Goal: Transaction & Acquisition: Purchase product/service

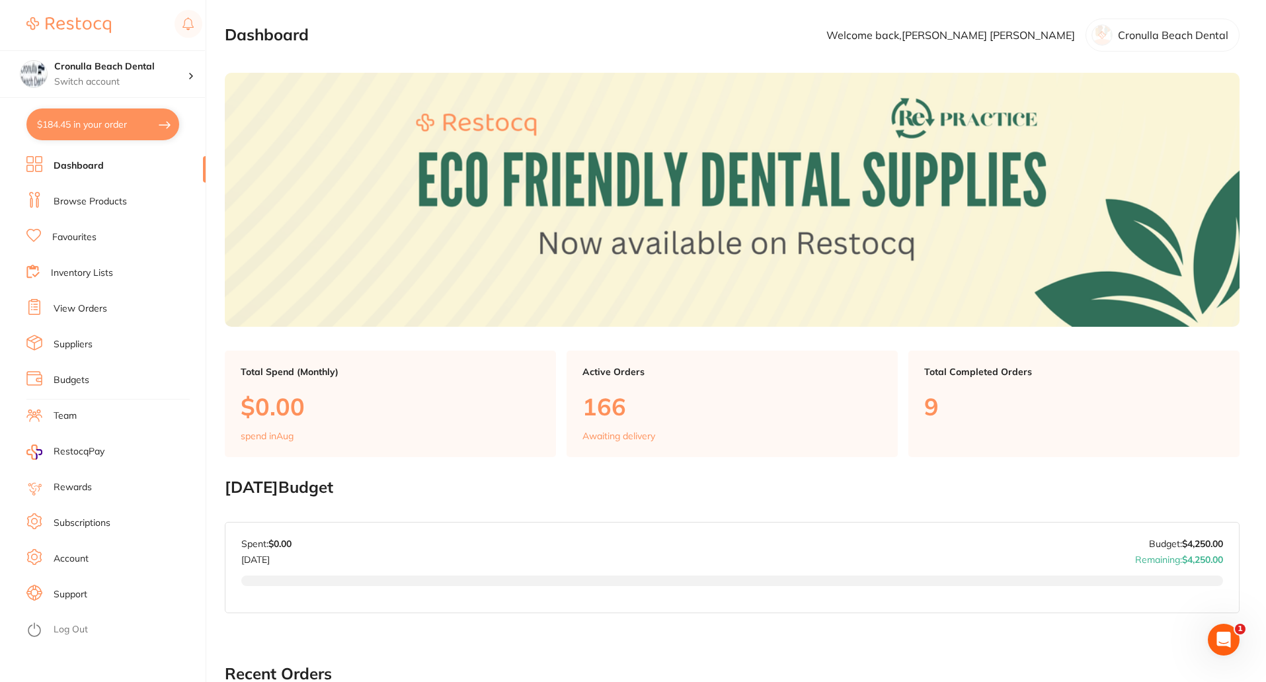
click at [77, 196] on link "Browse Products" at bounding box center [90, 201] width 73 height 13
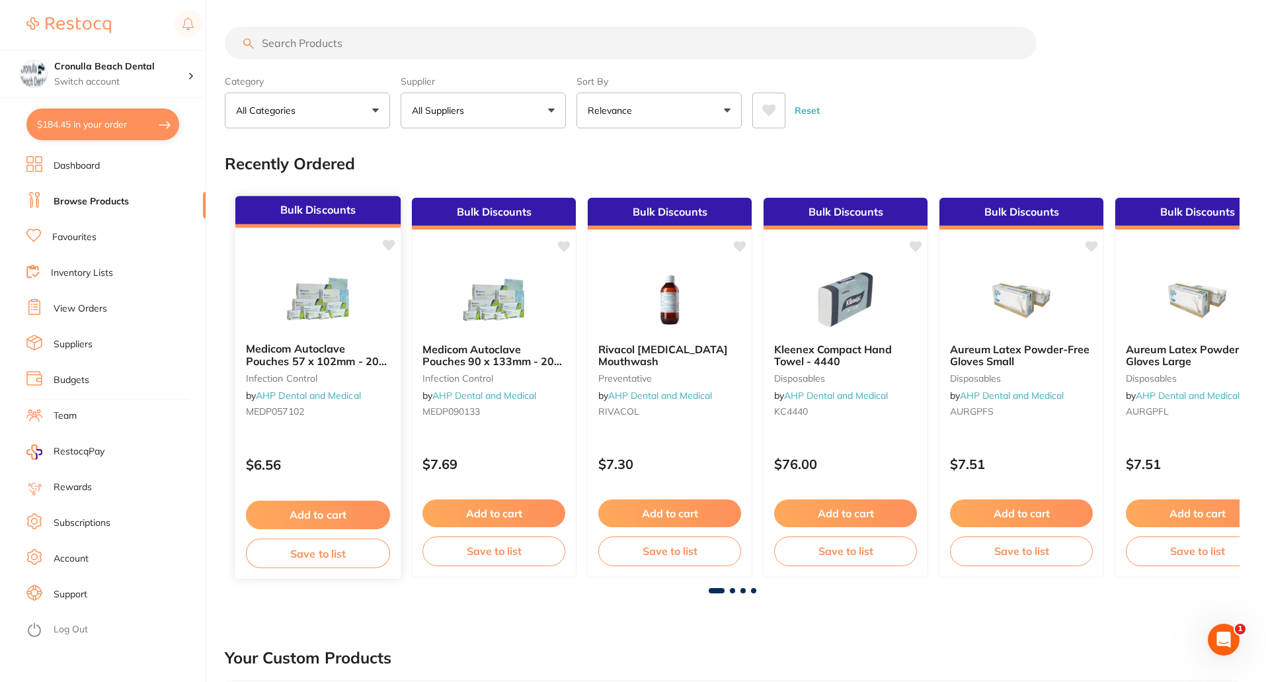
click at [329, 314] on img at bounding box center [317, 298] width 87 height 67
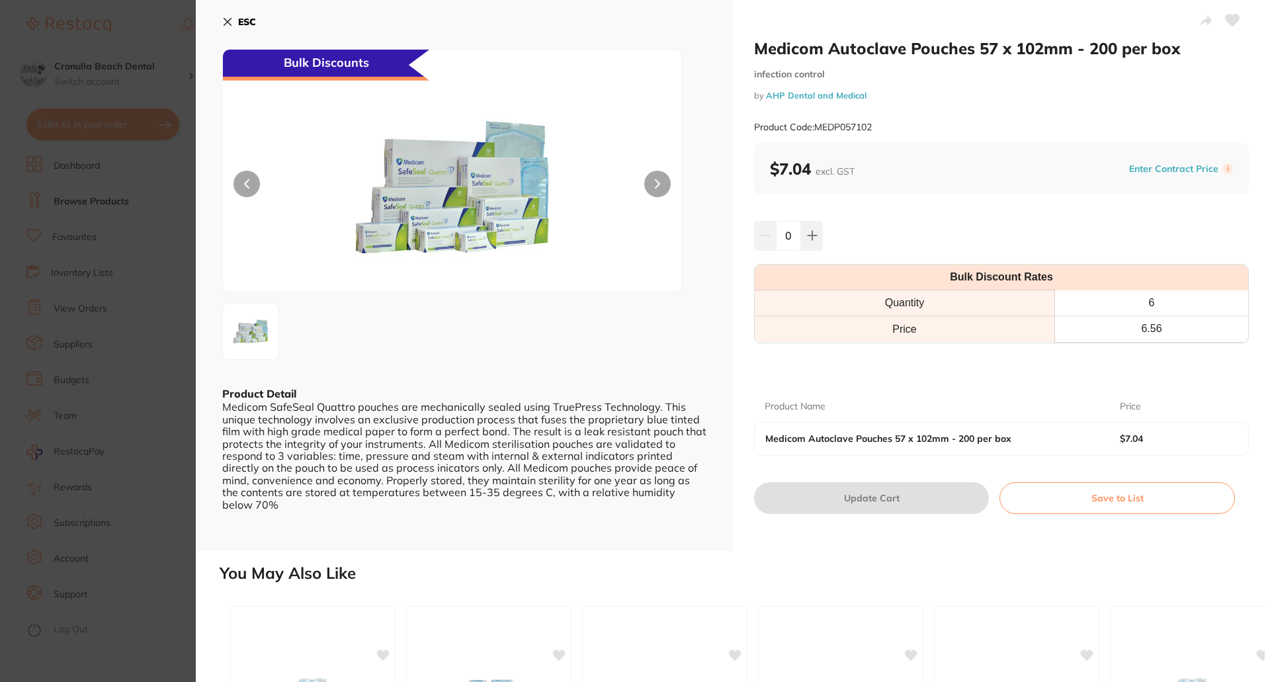
click at [228, 22] on icon at bounding box center [227, 22] width 7 height 7
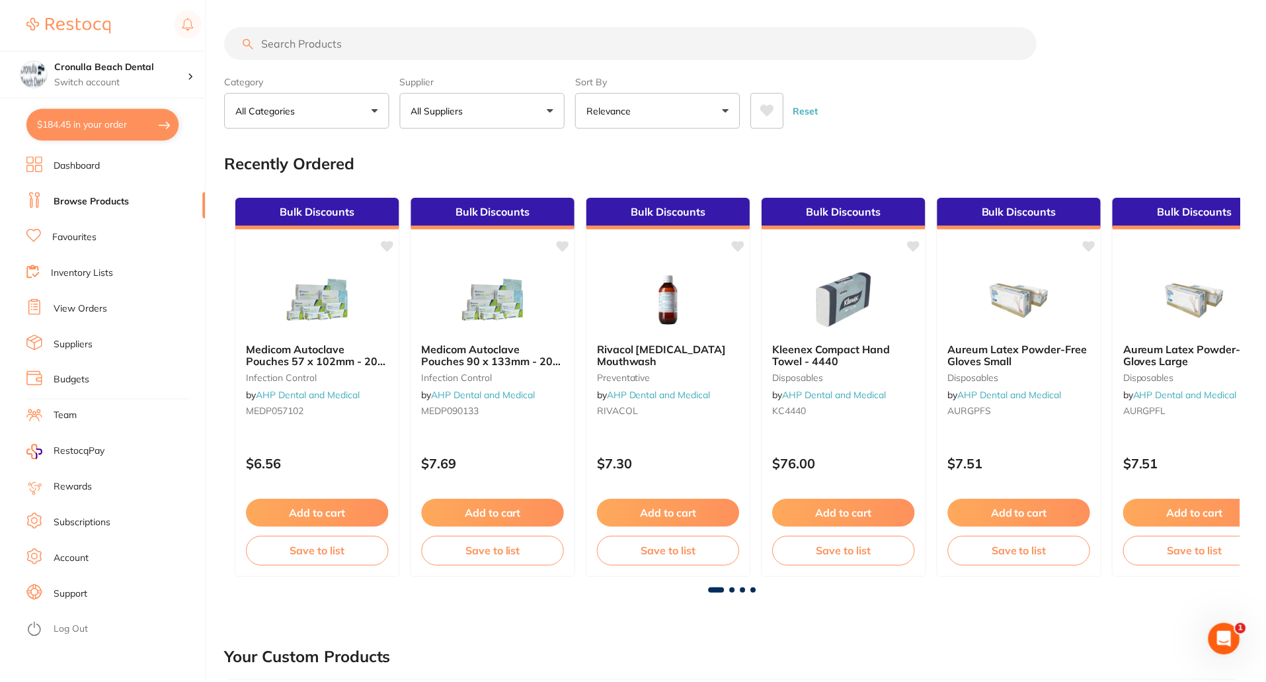
scroll to position [1, 0]
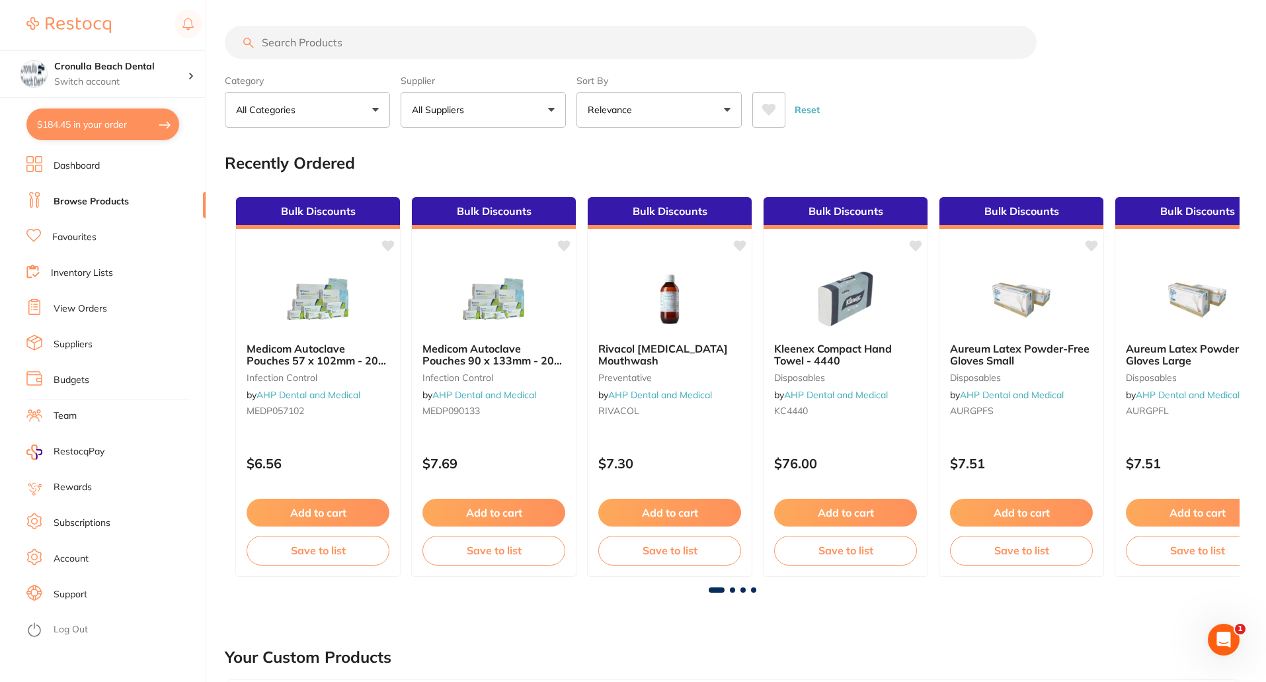
click at [358, 56] on input "search" at bounding box center [631, 42] width 812 height 33
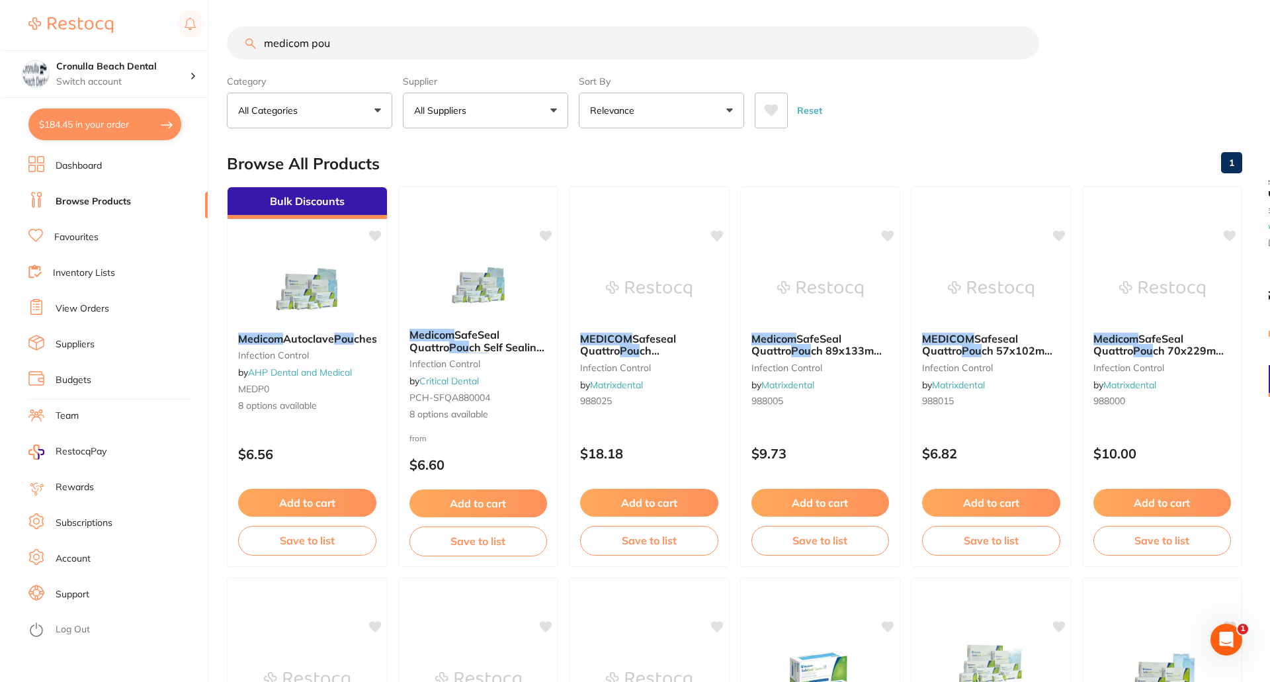
scroll to position [0, 0]
type input "medicom pou"
click at [309, 288] on img at bounding box center [305, 288] width 87 height 67
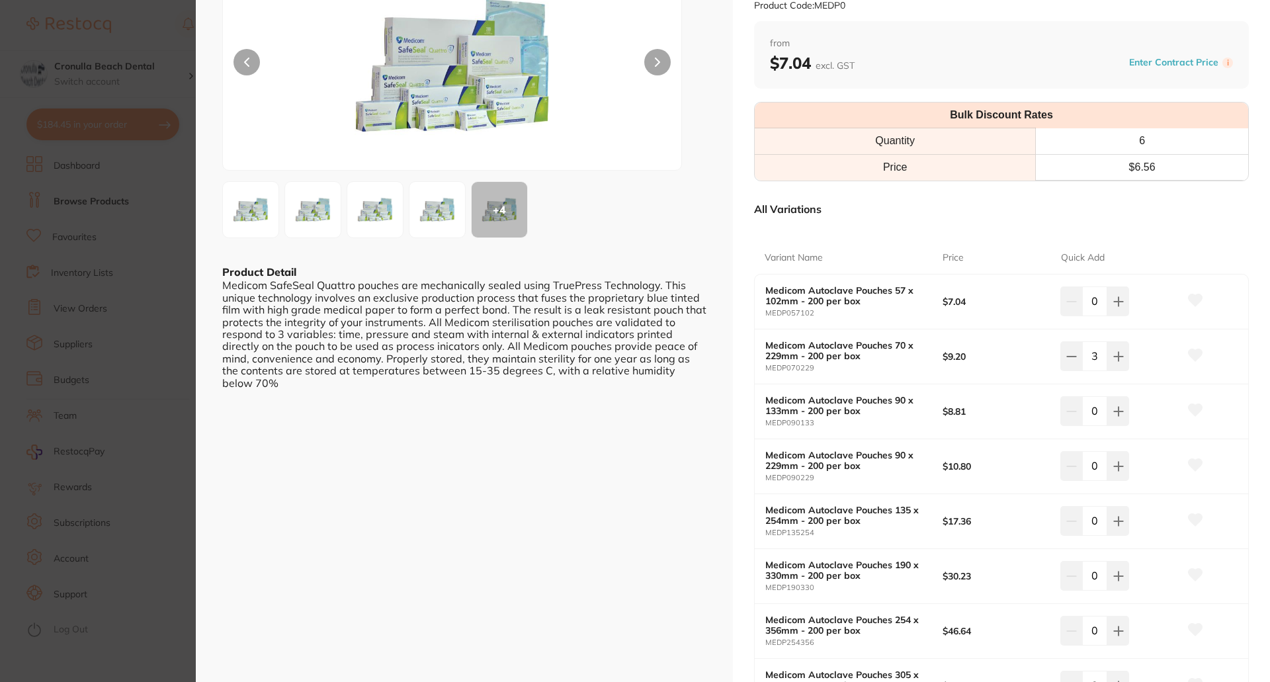
scroll to position [198, 0]
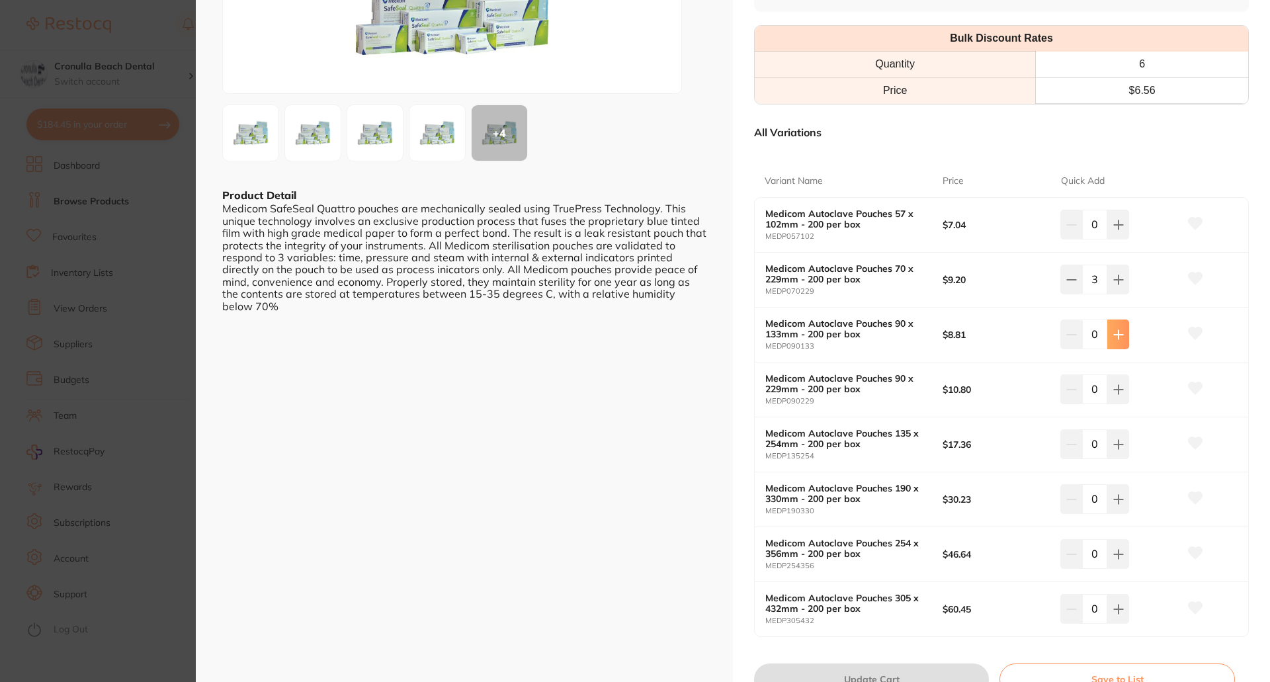
click at [1119, 230] on icon at bounding box center [1118, 225] width 11 height 11
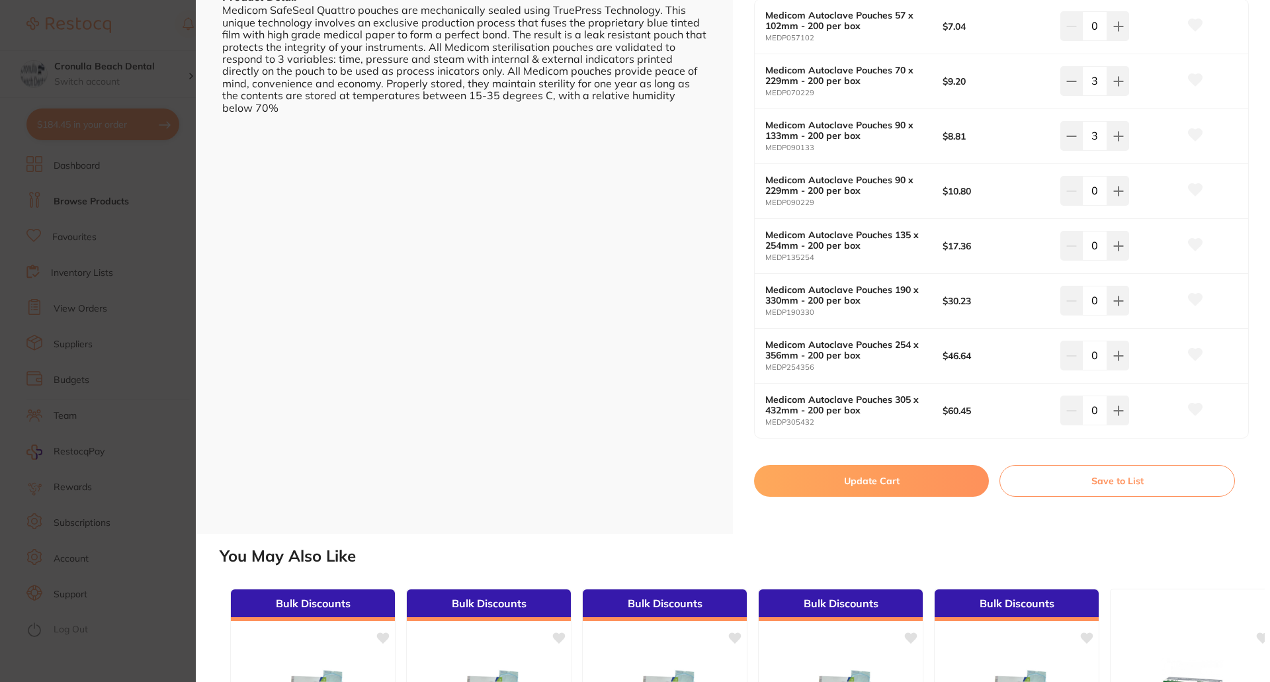
scroll to position [0, 0]
click at [1120, 32] on icon at bounding box center [1118, 26] width 11 height 11
type input "4"
click at [1117, 32] on icon at bounding box center [1118, 26] width 11 height 11
type input "4"
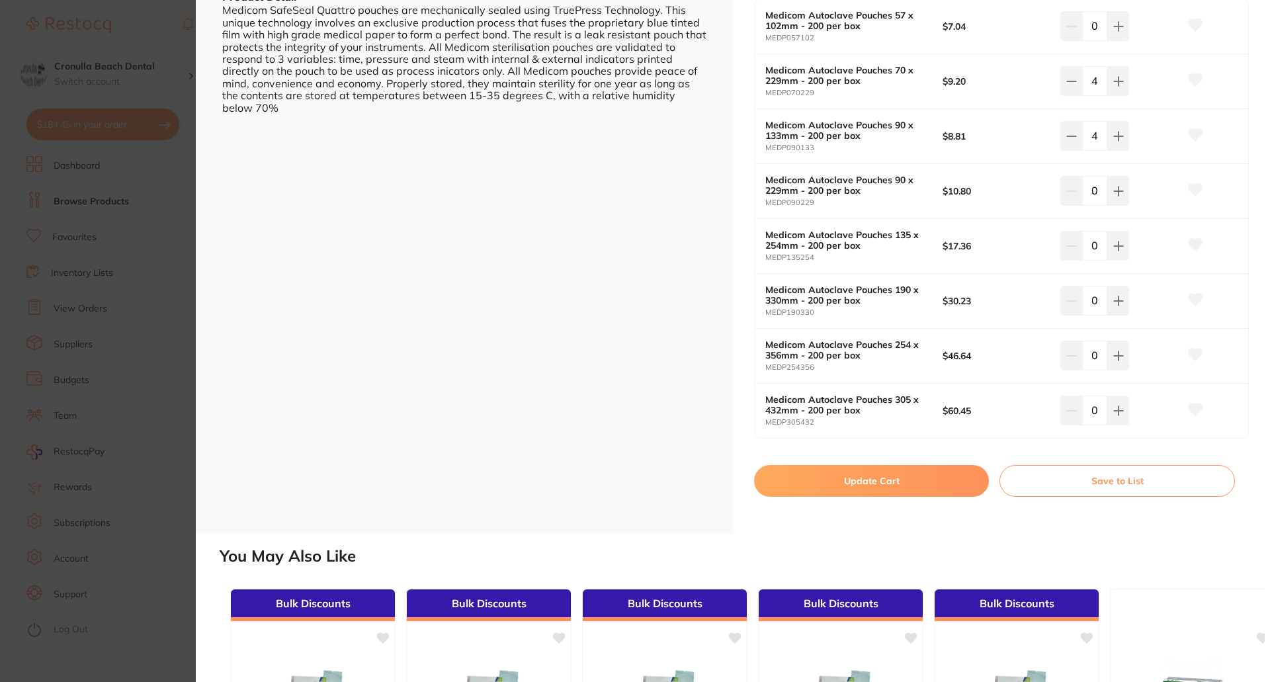
click at [829, 484] on button "Update Cart" at bounding box center [871, 481] width 235 height 32
type input "4"
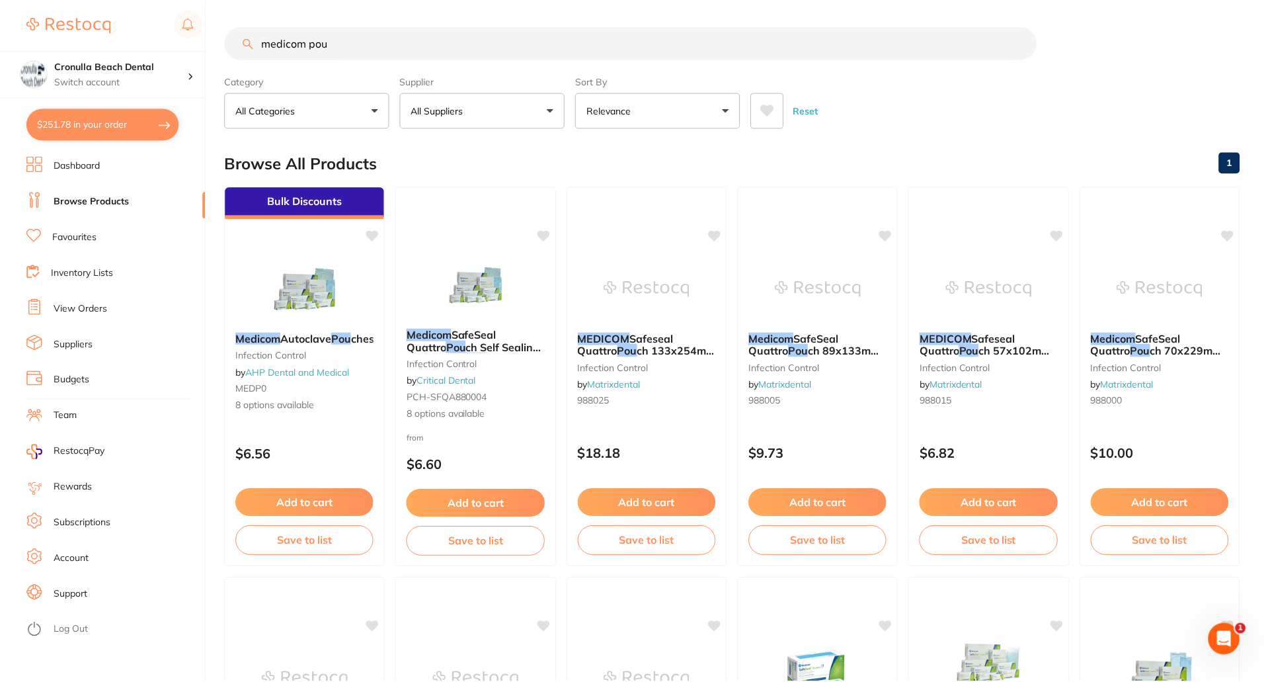
scroll to position [1, 0]
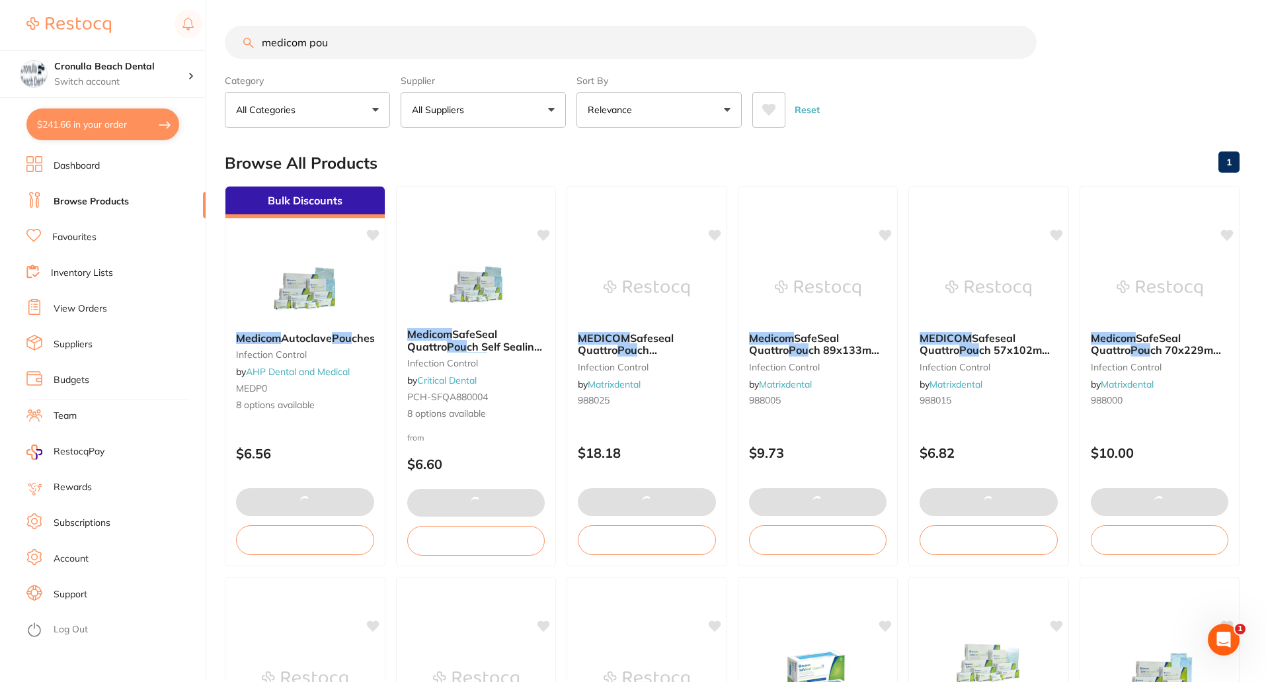
type input "4"
click at [48, 132] on button "$241.66 in your order" at bounding box center [102, 124] width 153 height 32
checkbox input "true"
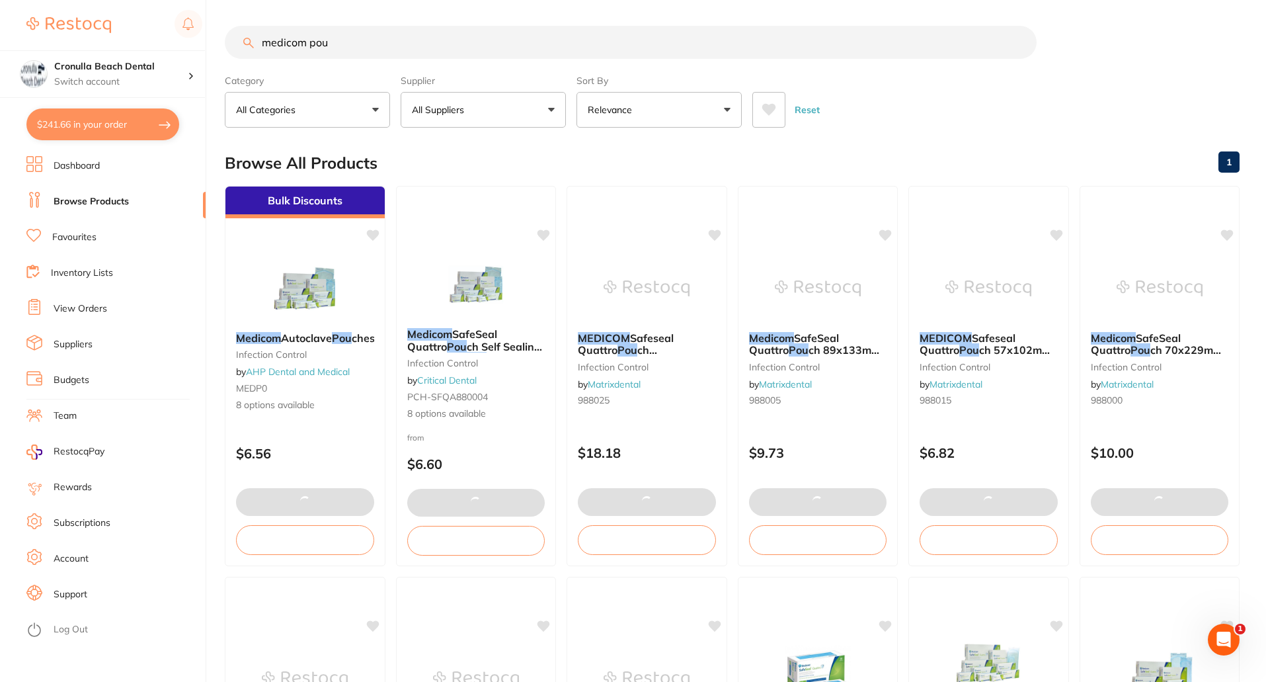
checkbox input "true"
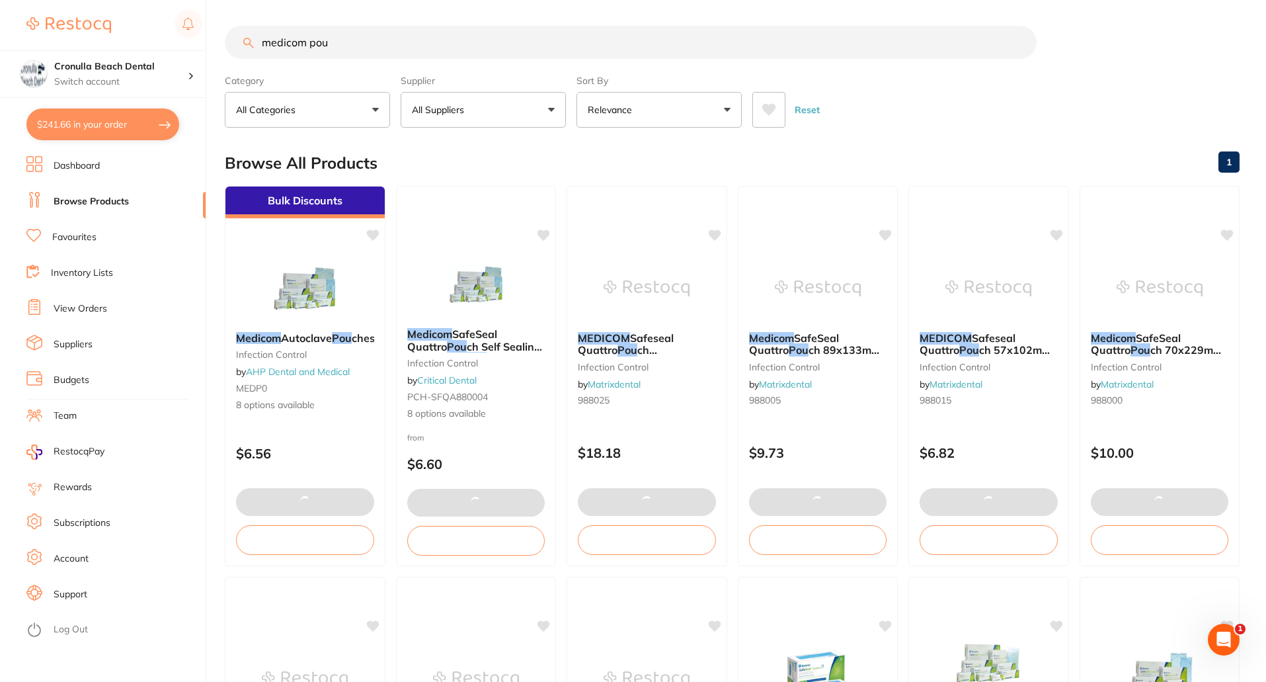
checkbox input "true"
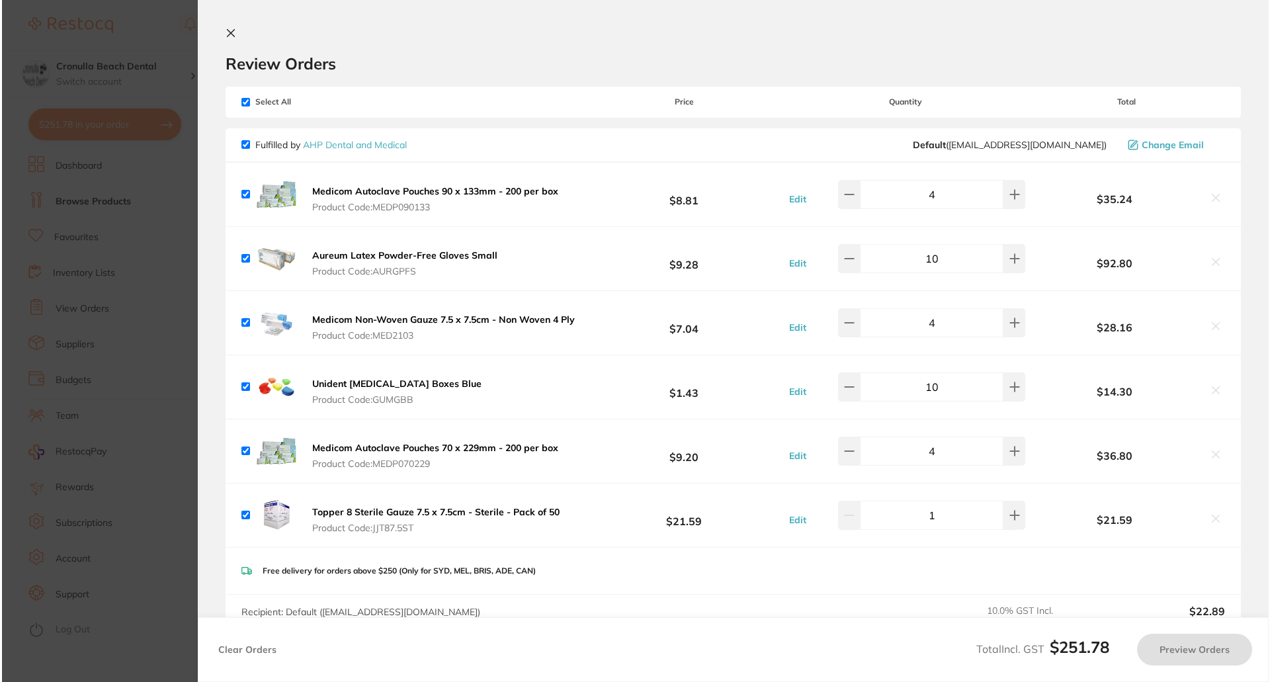
scroll to position [0, 0]
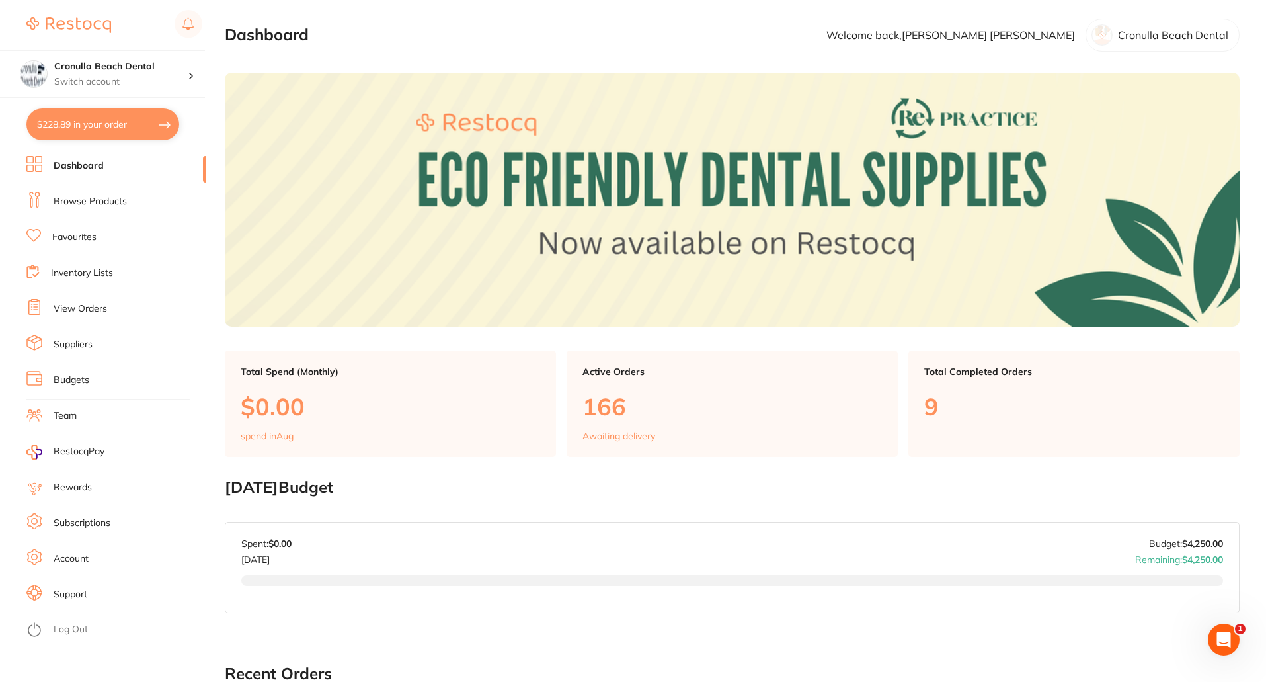
click at [85, 123] on button "$228.89 in your order" at bounding box center [102, 124] width 153 height 32
checkbox input "true"
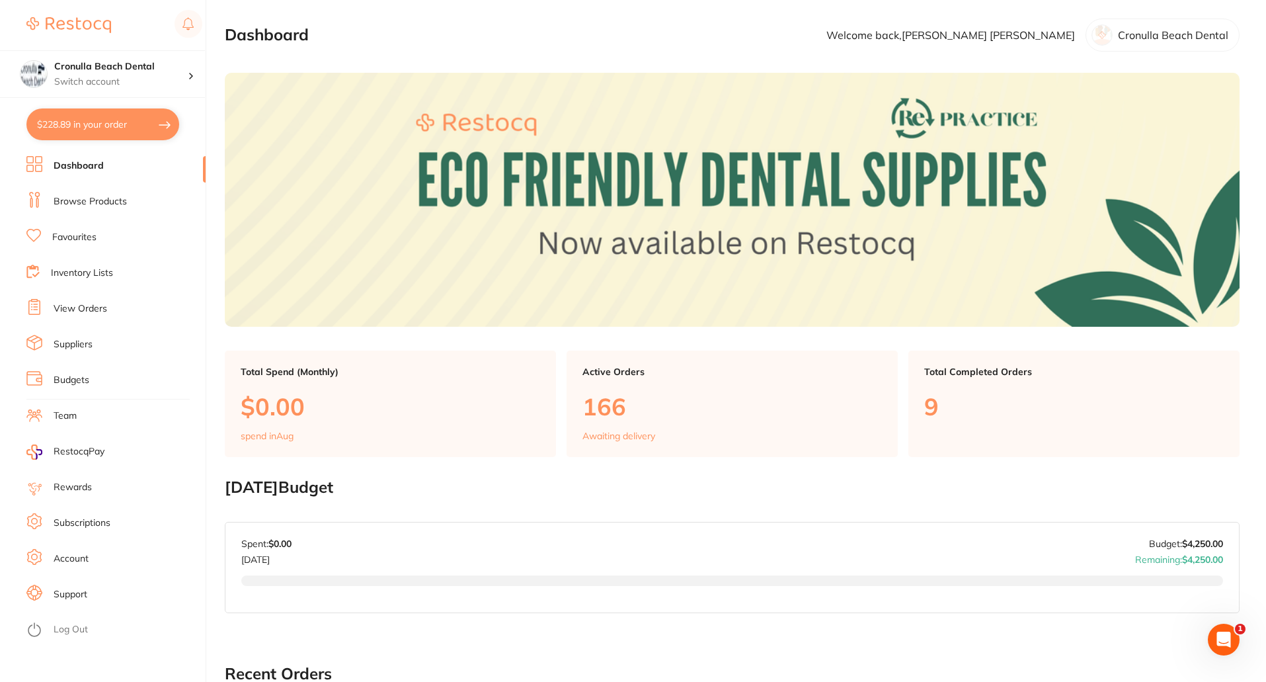
checkbox input "true"
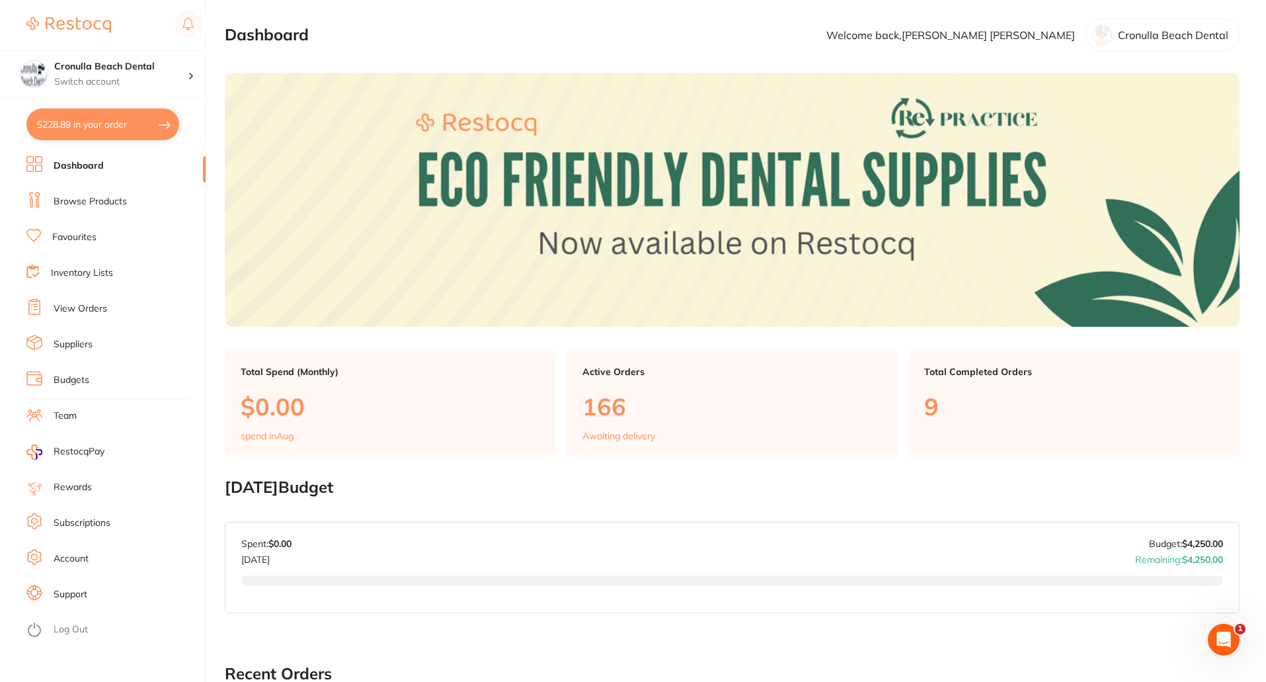
checkbox input "true"
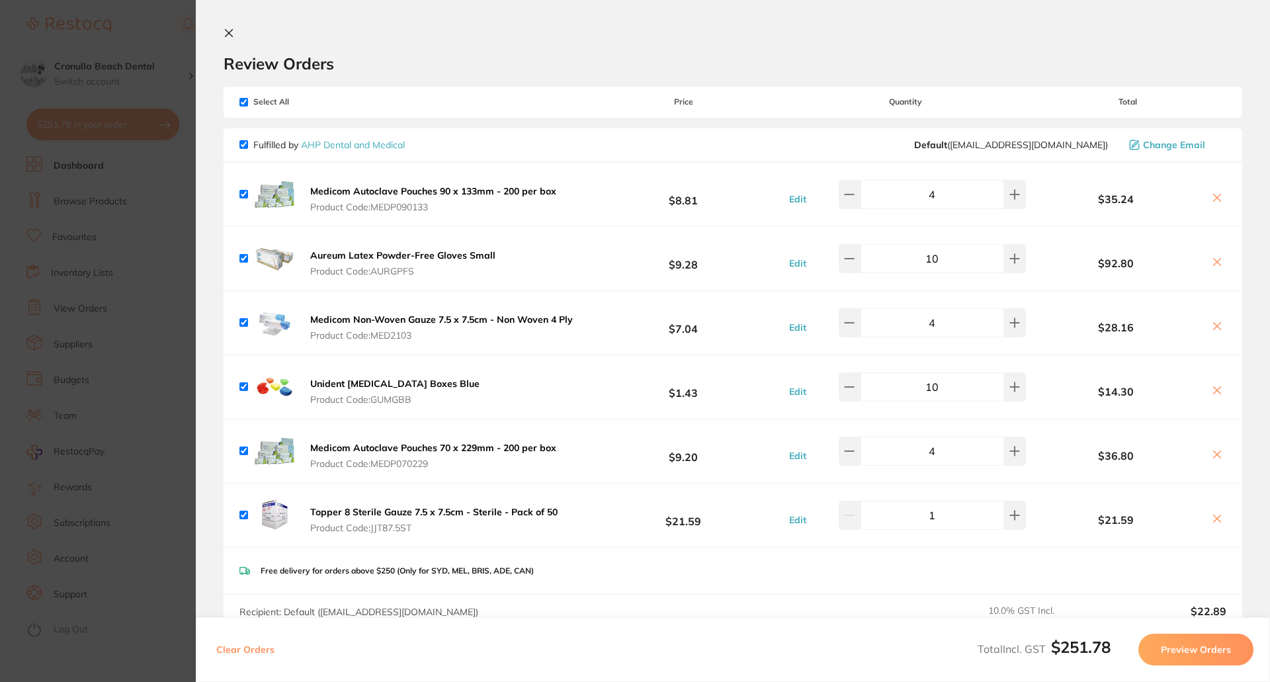
click at [228, 28] on icon at bounding box center [228, 33] width 11 height 11
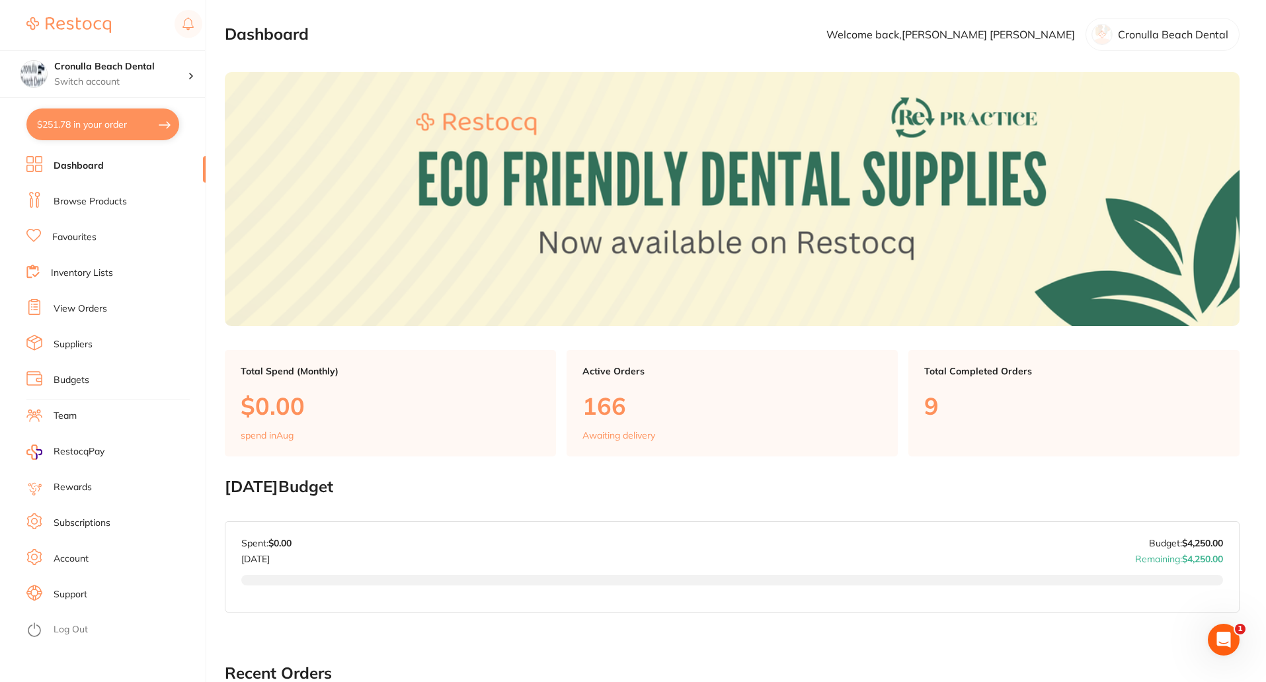
click at [65, 198] on link "Browse Products" at bounding box center [90, 201] width 73 height 13
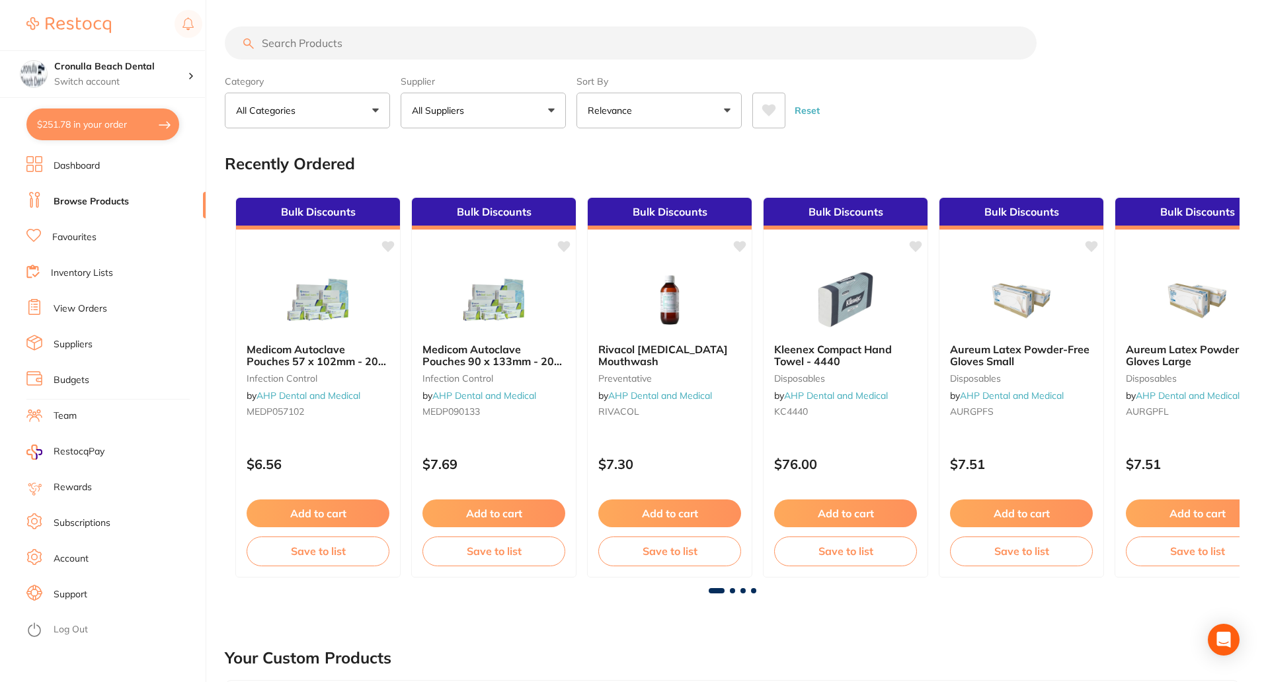
click at [292, 48] on input "search" at bounding box center [631, 42] width 812 height 33
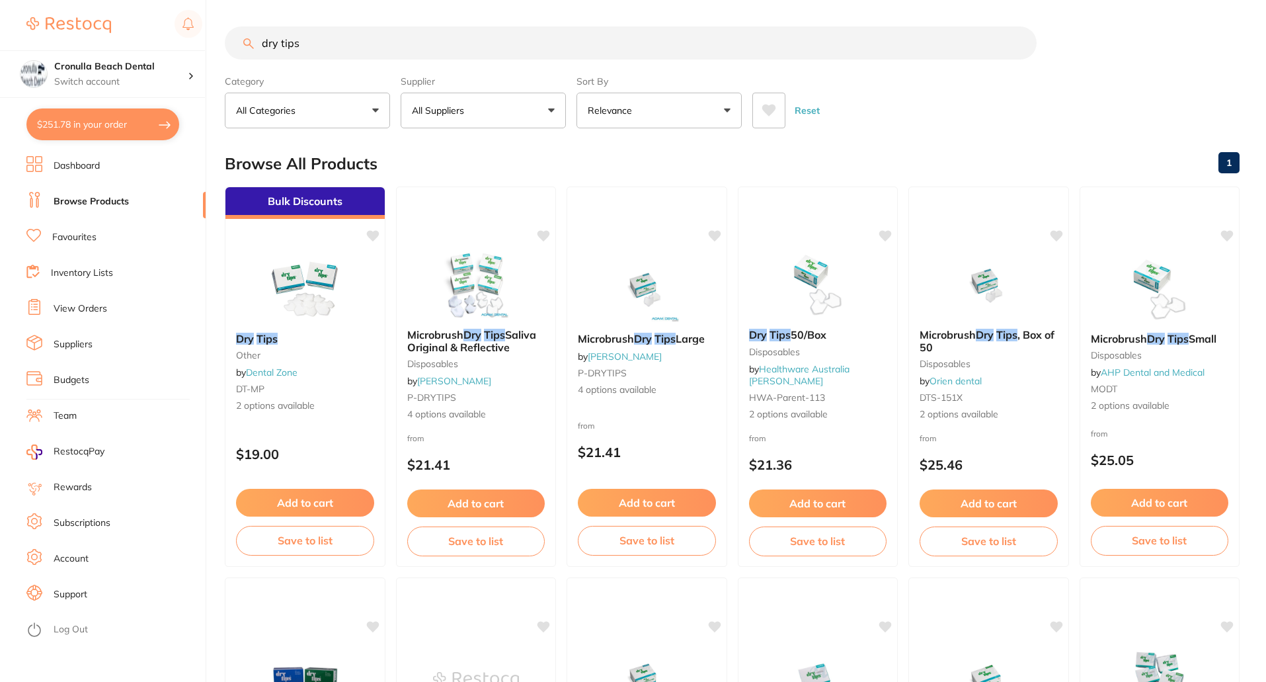
type input "dry tips"
click at [462, 105] on p "All Suppliers" at bounding box center [441, 110] width 58 height 13
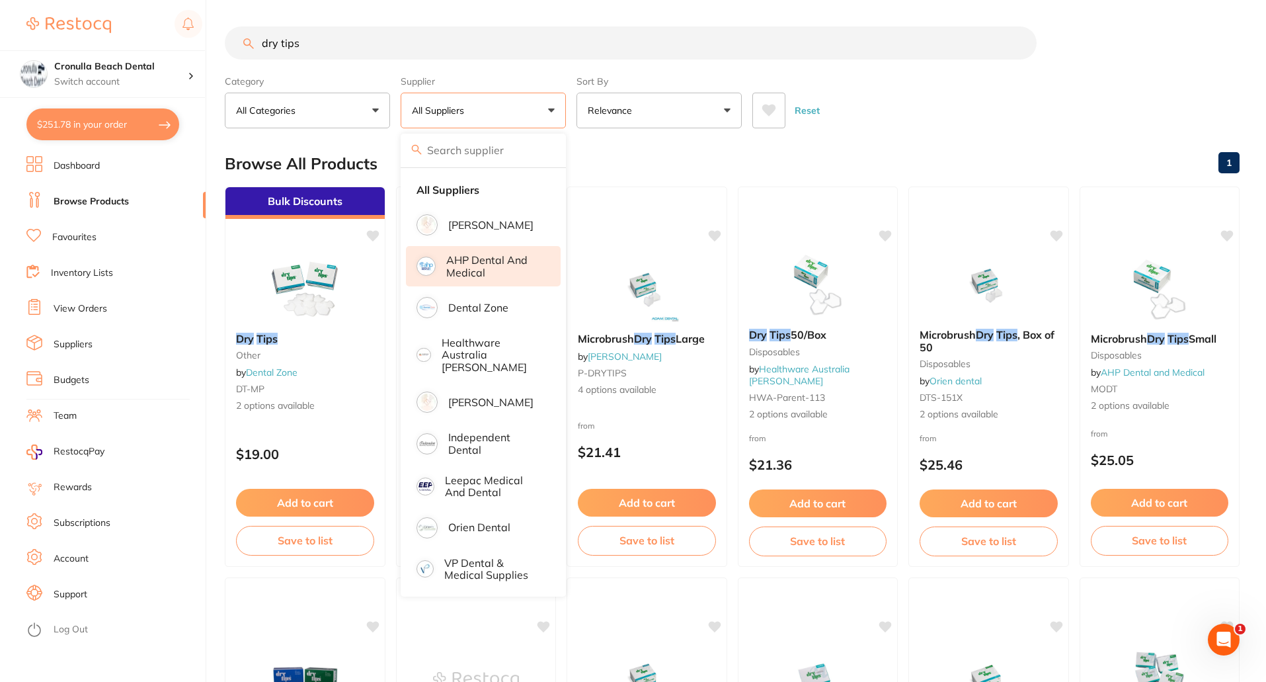
click at [452, 270] on p "AHP Dental and Medical" at bounding box center [494, 266] width 96 height 24
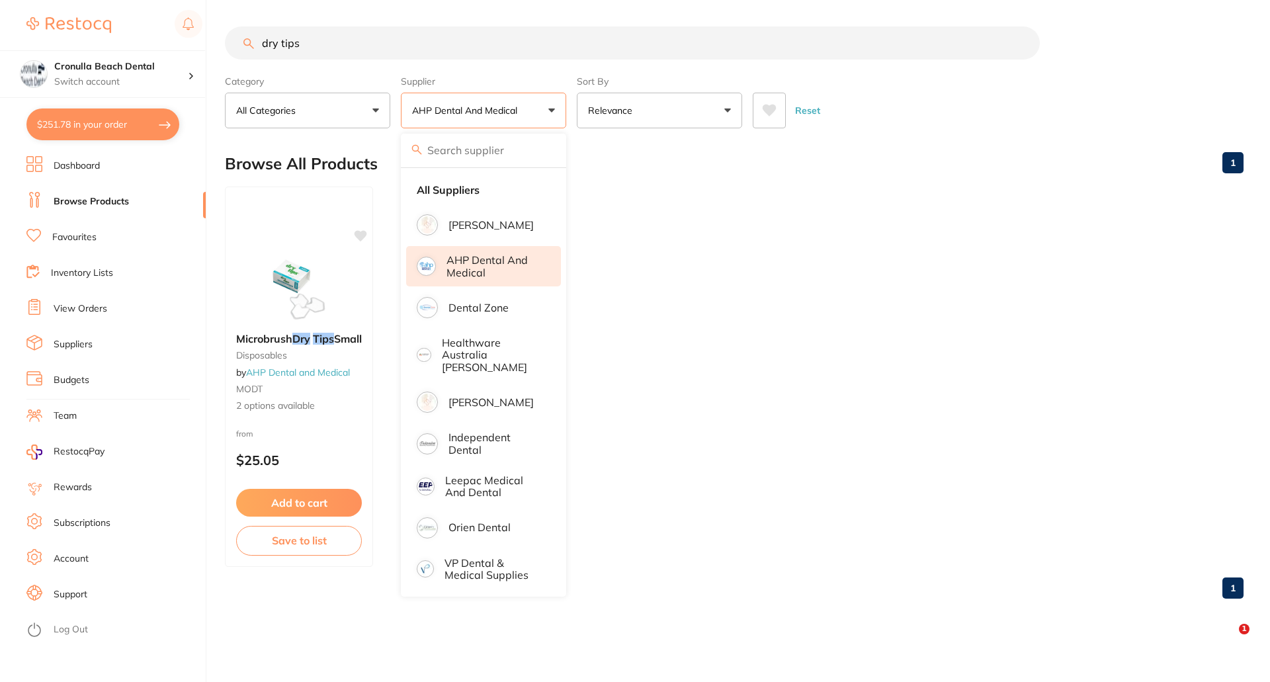
click at [719, 194] on ul "Microbrush Dry Tips Small disposables by AHP Dental and Medical MODT 2 options …" at bounding box center [734, 376] width 1018 height 380
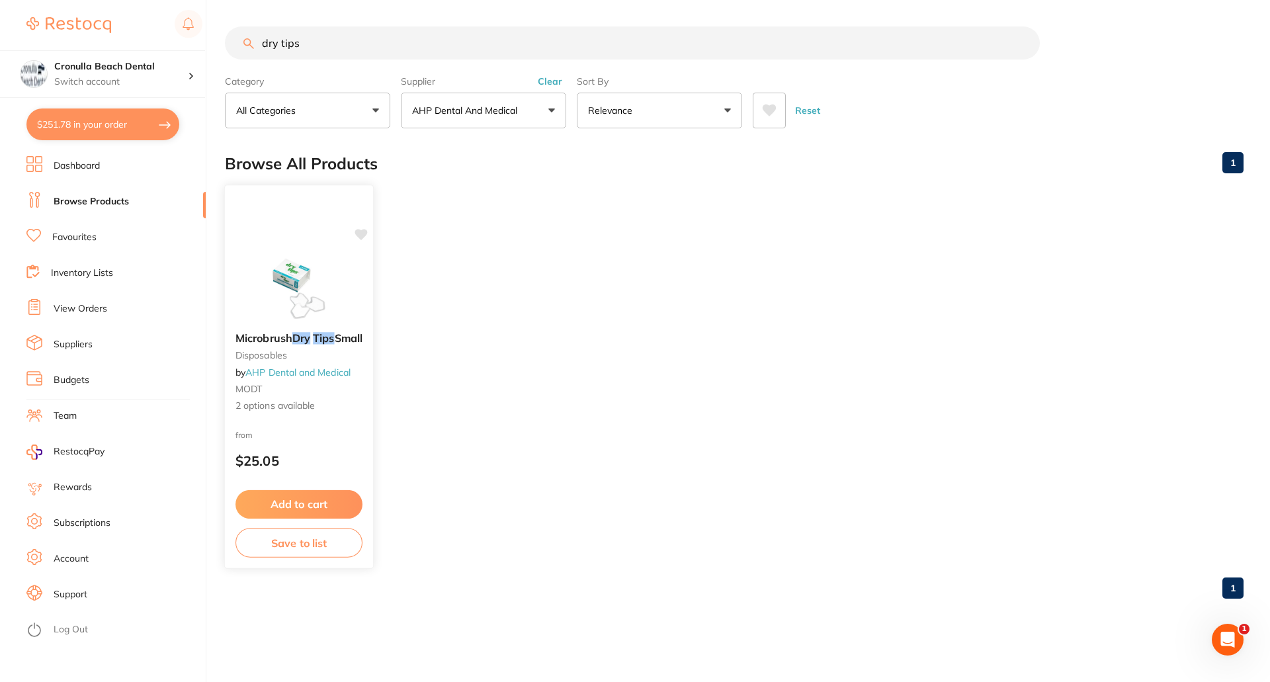
click at [300, 291] on img at bounding box center [298, 288] width 87 height 67
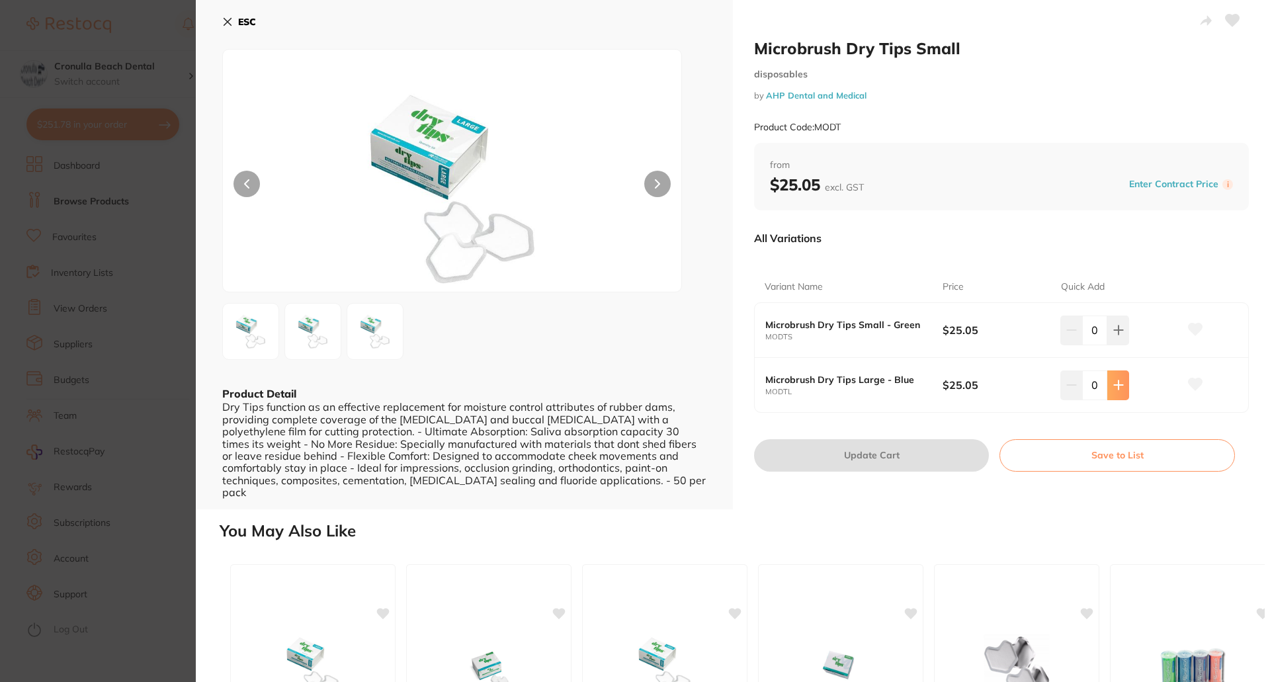
click at [1116, 335] on icon at bounding box center [1118, 330] width 11 height 11
type input "2"
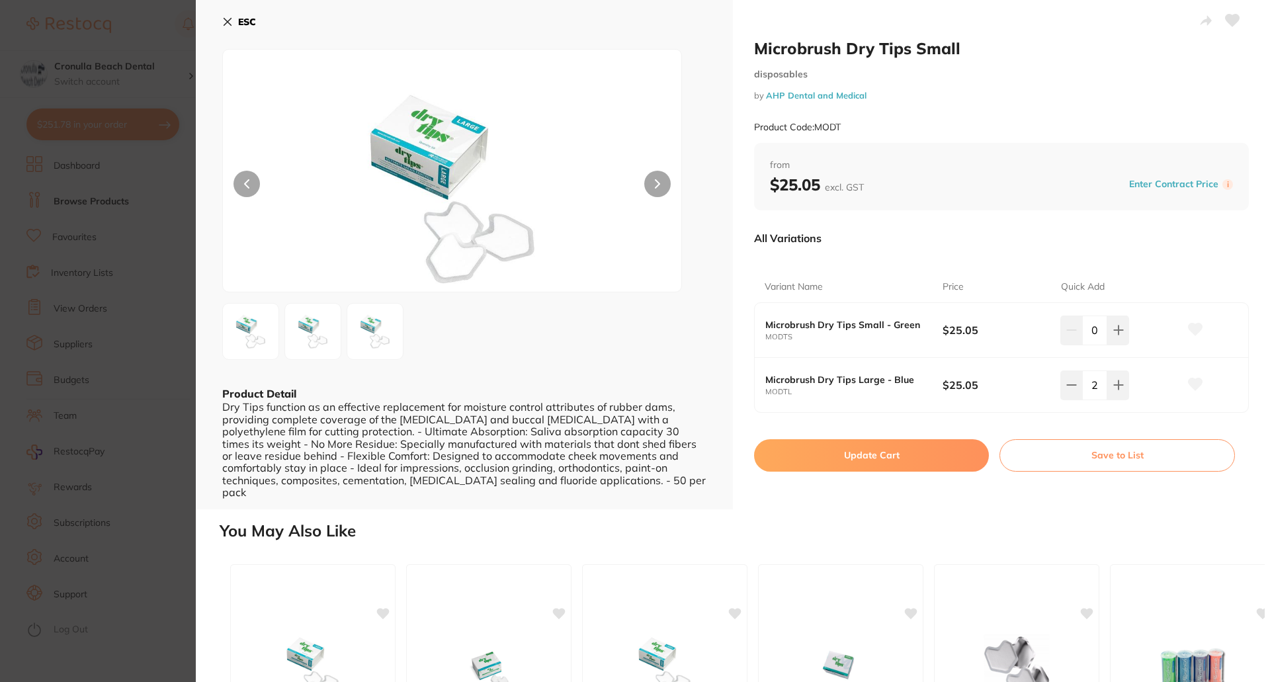
click at [881, 452] on button "Update Cart" at bounding box center [871, 455] width 235 height 32
checkbox input "false"
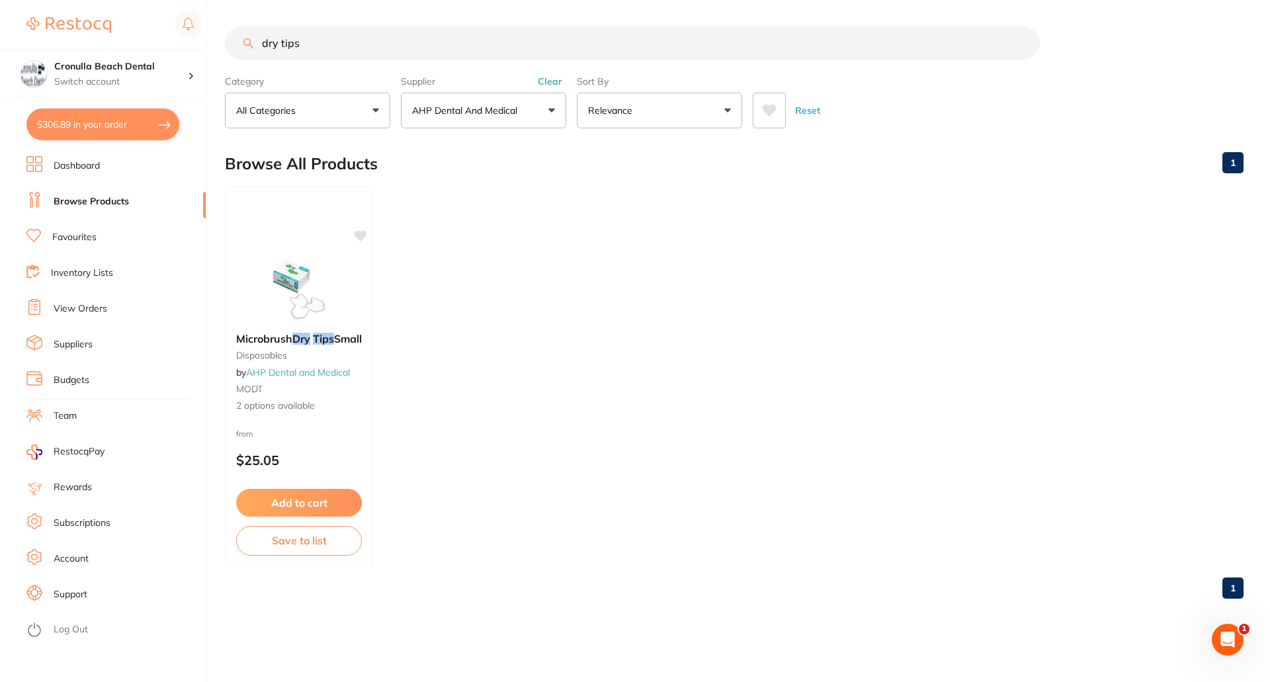
click at [85, 118] on button "$306.89 in your order" at bounding box center [102, 124] width 153 height 32
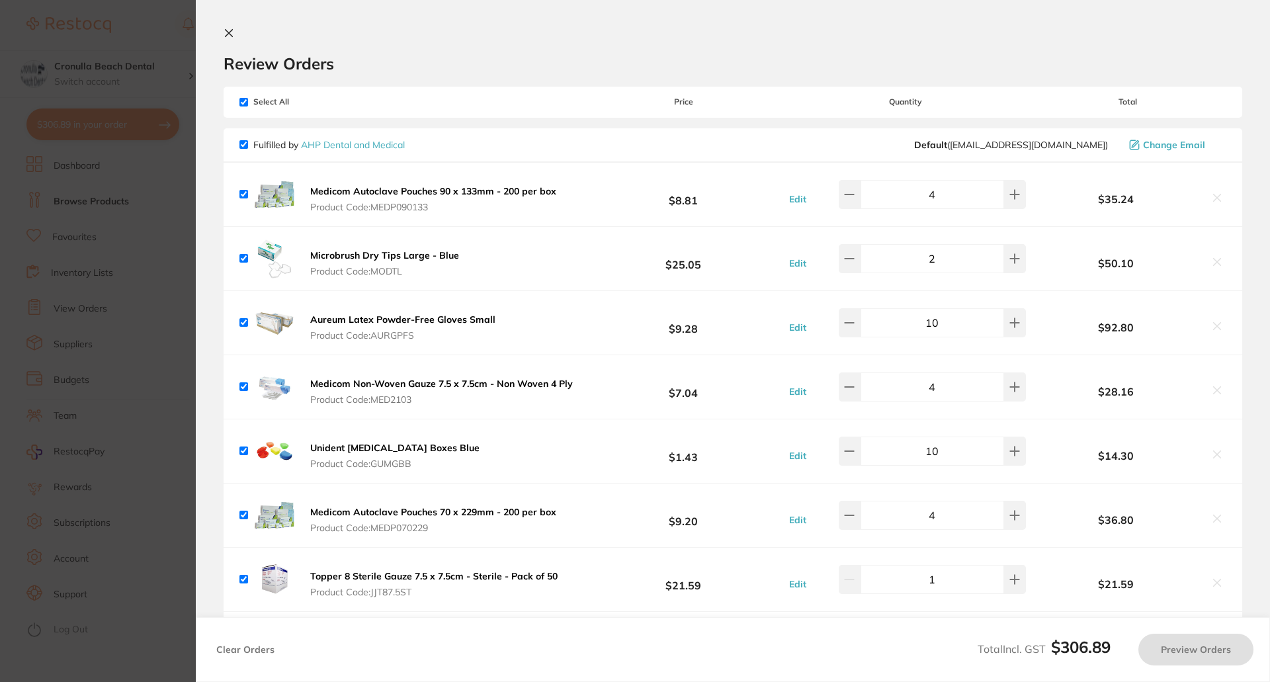
checkbox input "true"
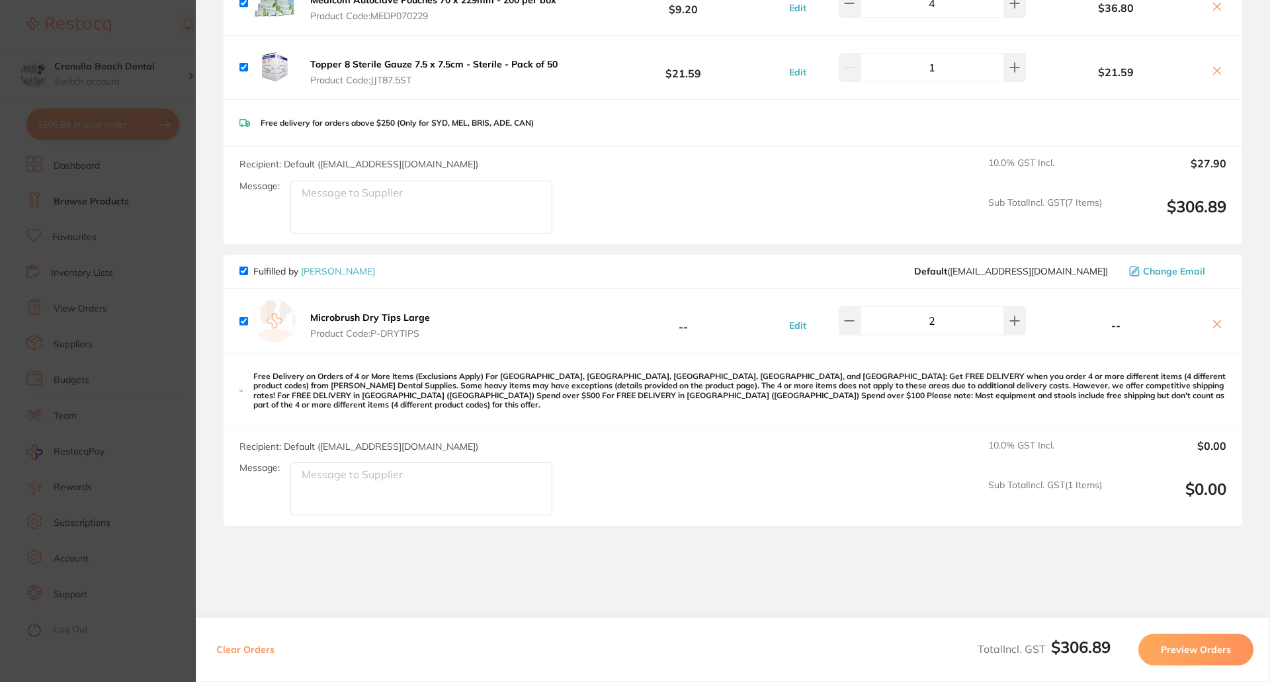
scroll to position [579, 0]
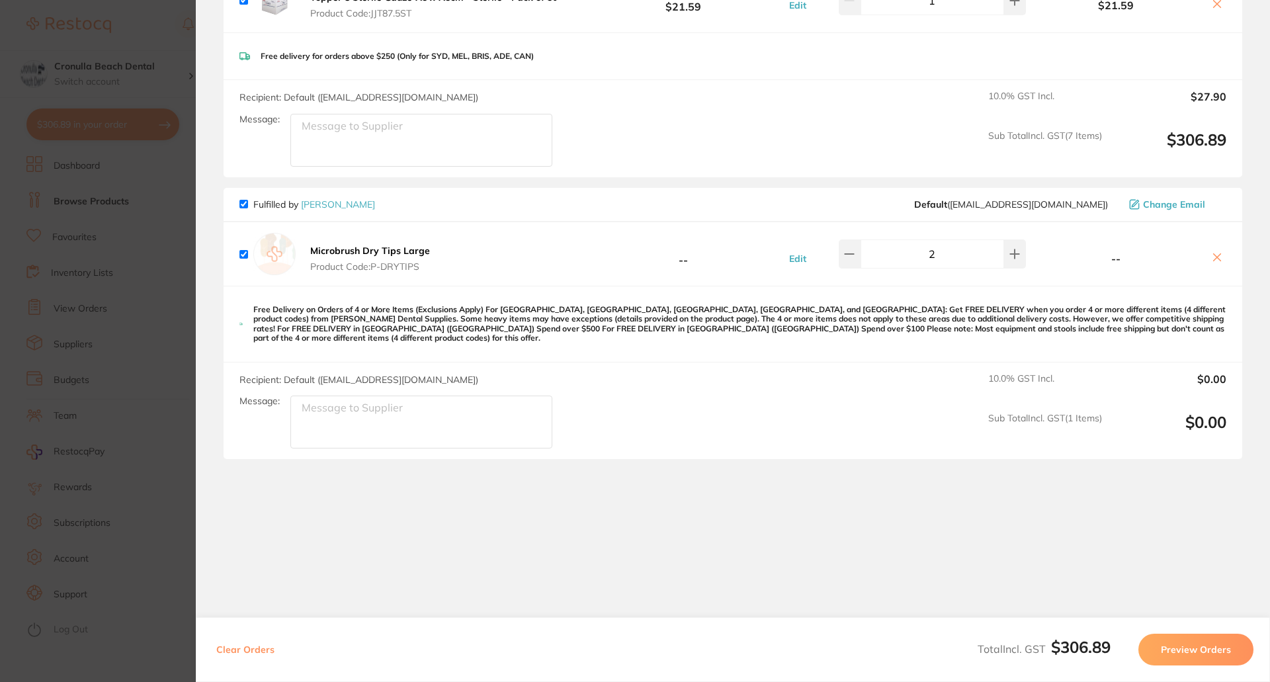
click at [1215, 259] on icon at bounding box center [1216, 257] width 7 height 7
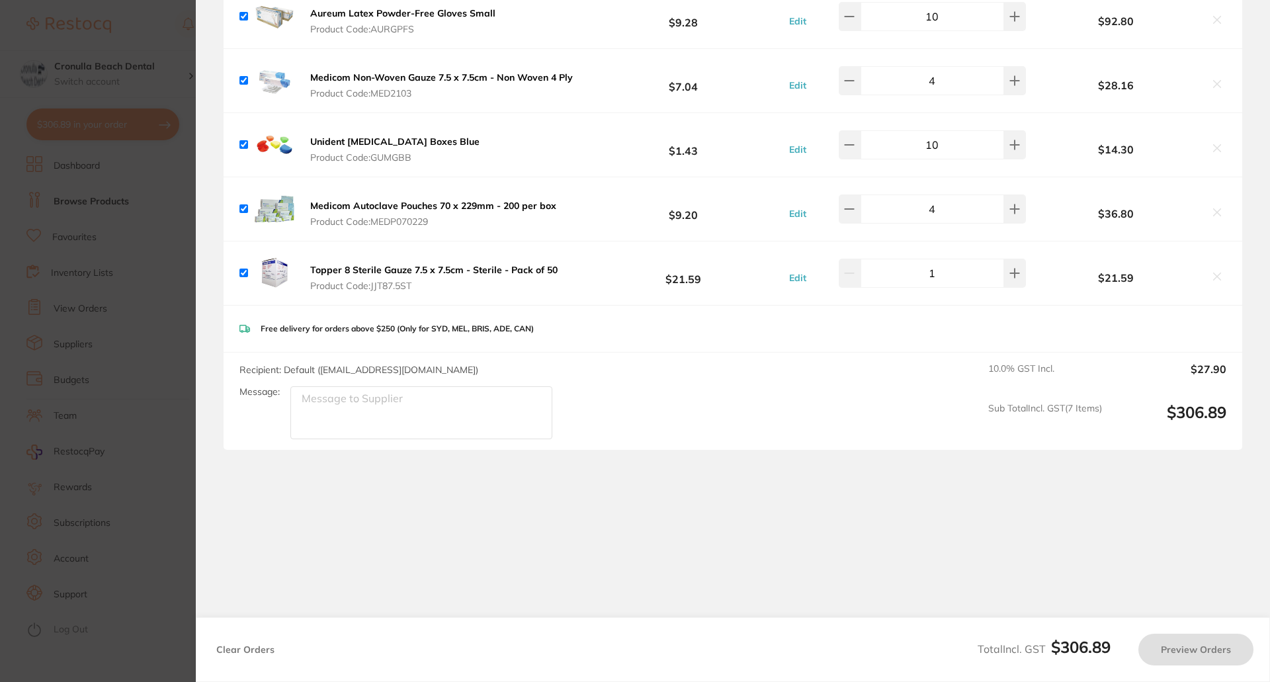
checkbox input "true"
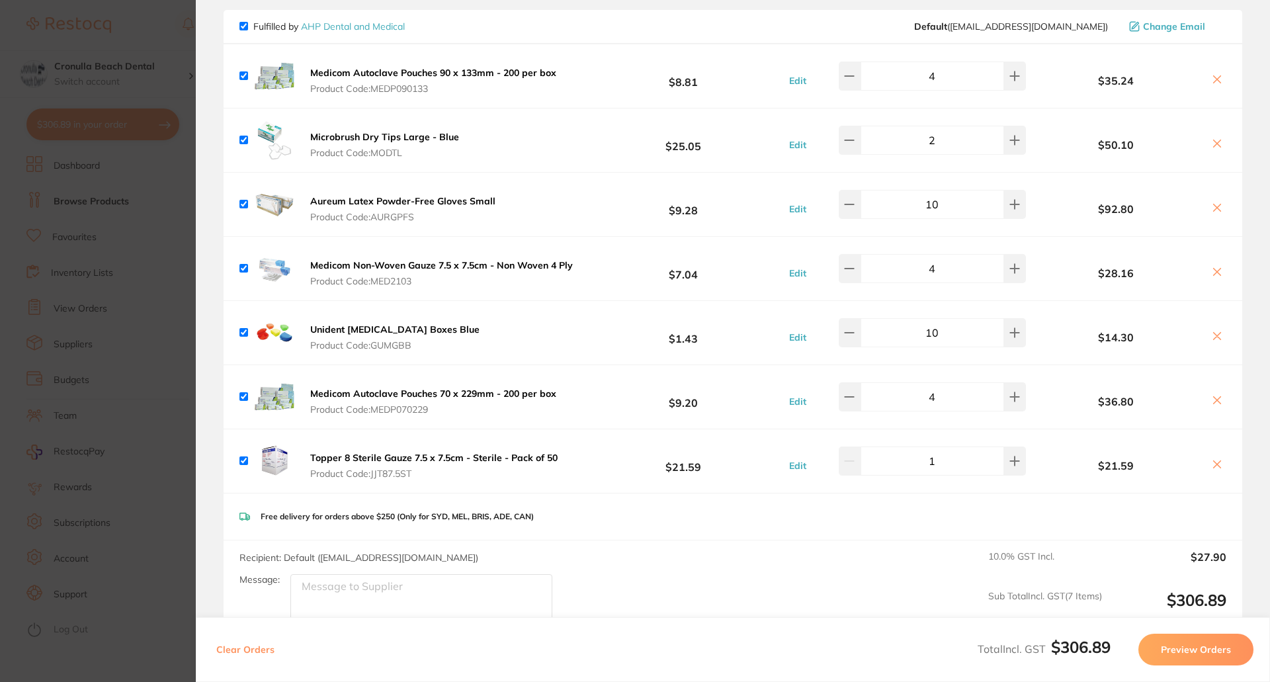
scroll to position [42, 0]
